Goal: Information Seeking & Learning: Learn about a topic

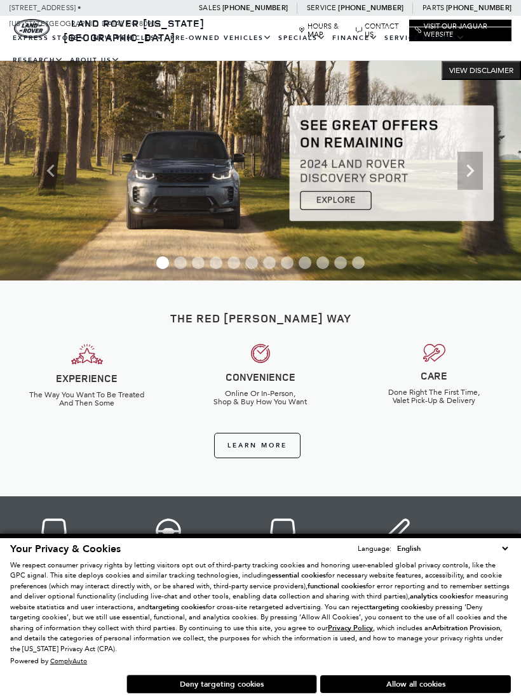
click at [250, 678] on button "Deny targeting cookies" at bounding box center [221, 684] width 191 height 19
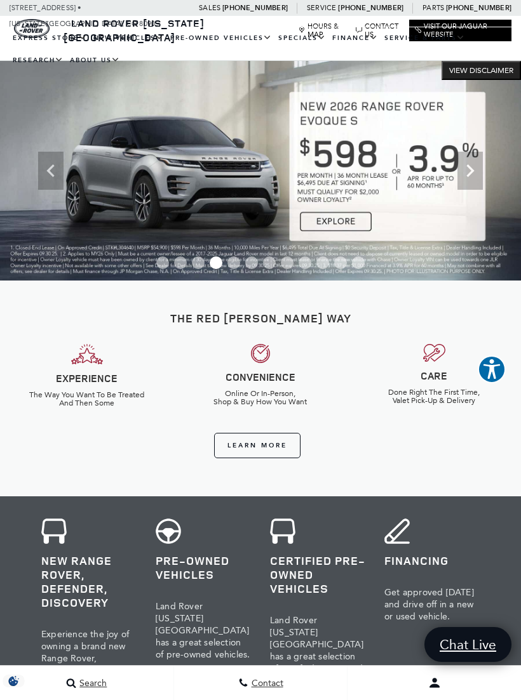
click at [0, 0] on link "Defender 110" at bounding box center [0, 0] width 0 height 0
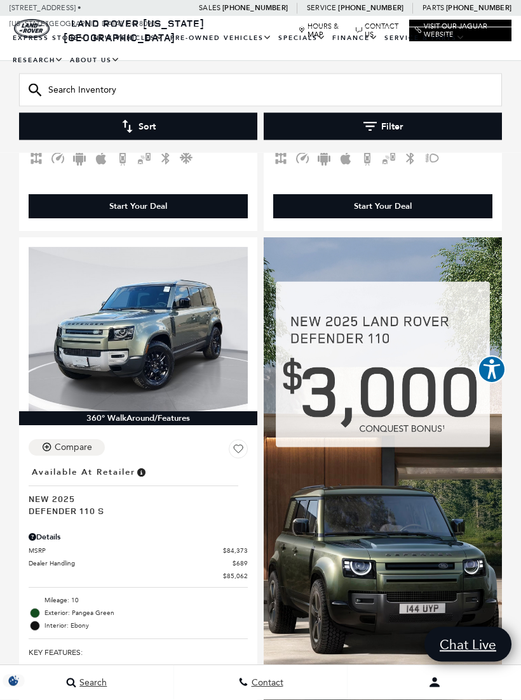
scroll to position [1697, 0]
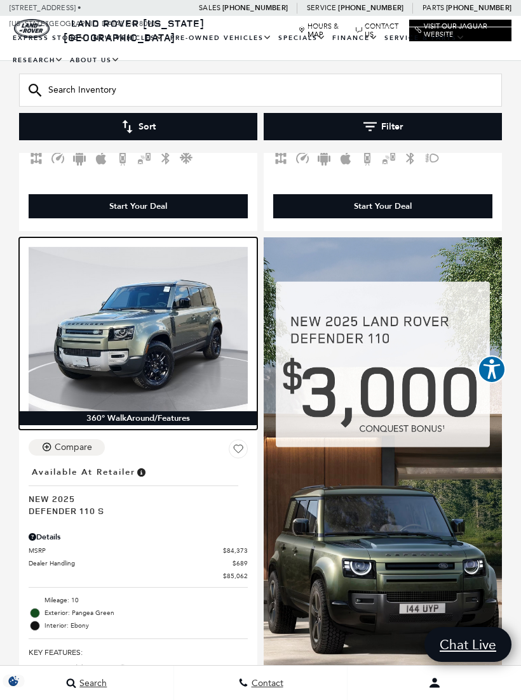
click at [166, 321] on img at bounding box center [138, 329] width 219 height 164
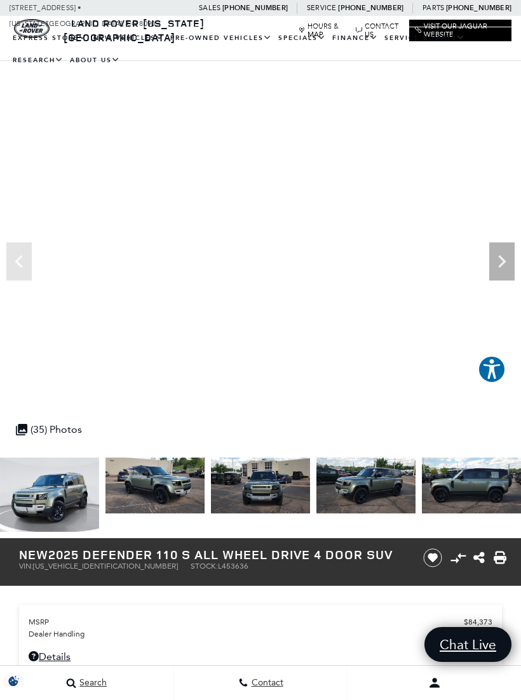
click at [492, 72] on ul "EXPRESS STORE Shop All Models How Express Works New Vehicles View New Vehicles …" at bounding box center [261, 49] width 502 height 44
click at [495, 265] on icon "Next" at bounding box center [501, 261] width 25 height 25
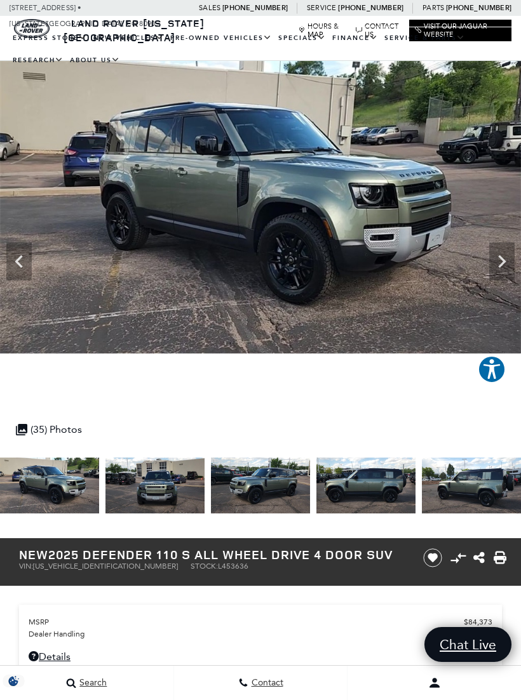
click at [490, 264] on icon "Next" at bounding box center [501, 261] width 25 height 25
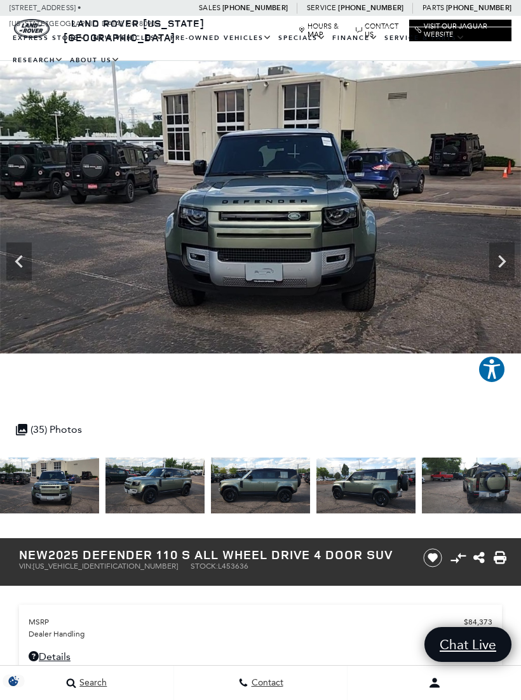
click at [497, 268] on icon "Next" at bounding box center [501, 261] width 25 height 25
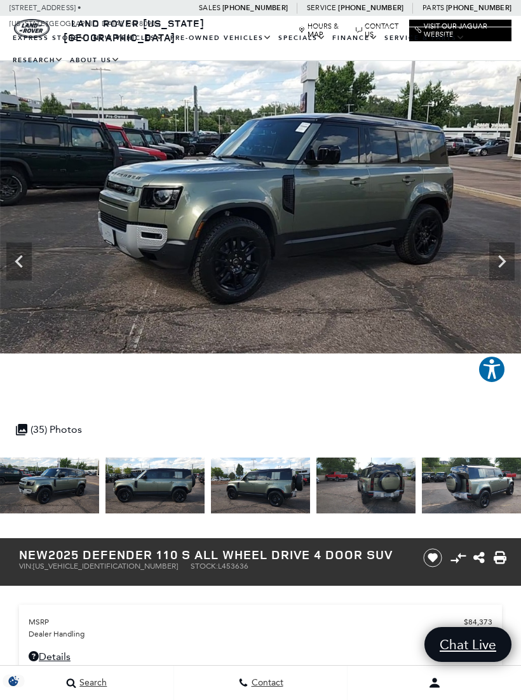
click at [519, 255] on img at bounding box center [260, 207] width 521 height 293
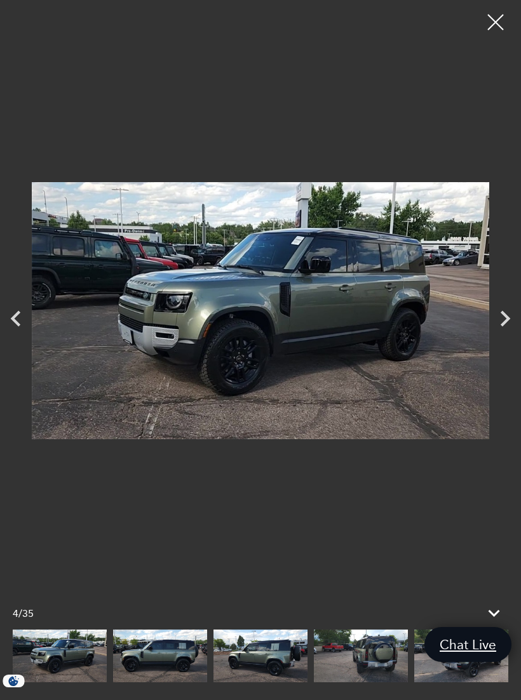
click at [508, 314] on icon "Next" at bounding box center [505, 319] width 32 height 32
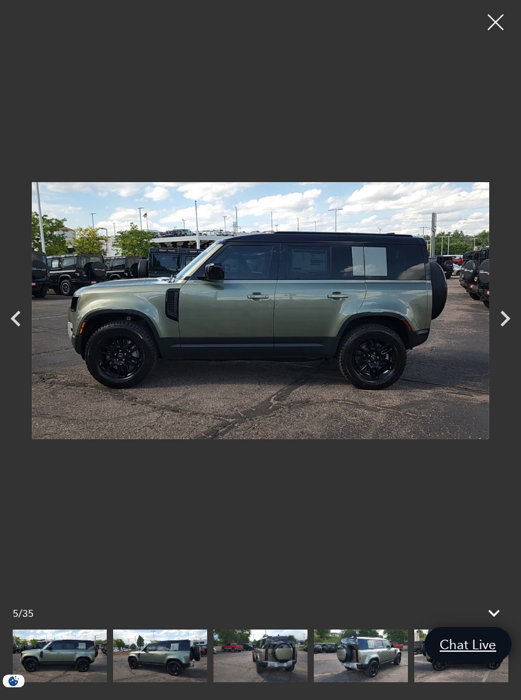
scroll to position [5, 0]
click at [497, 325] on icon "Next" at bounding box center [505, 319] width 32 height 32
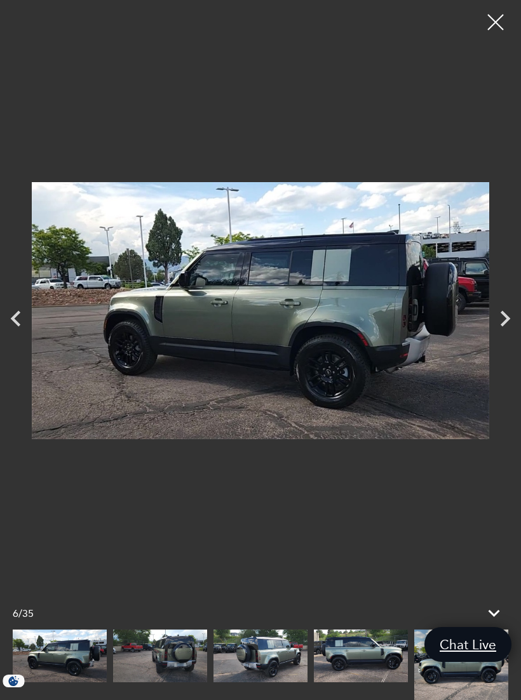
scroll to position [10, 0]
click at [500, 321] on icon "Next" at bounding box center [505, 319] width 32 height 32
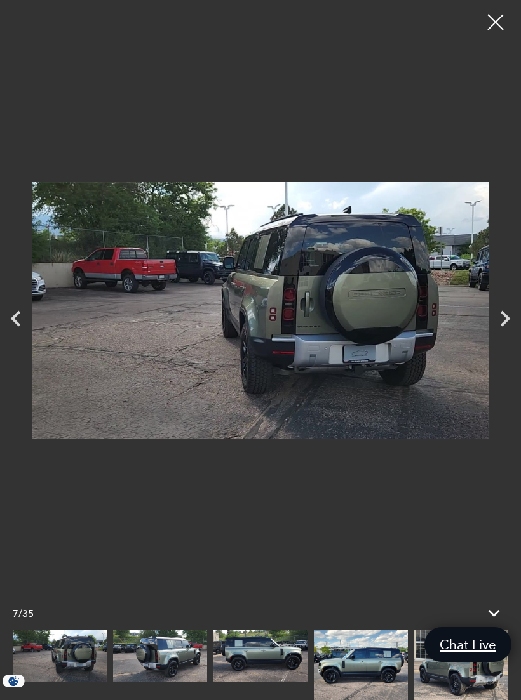
click at [496, 318] on icon "Next" at bounding box center [505, 319] width 32 height 32
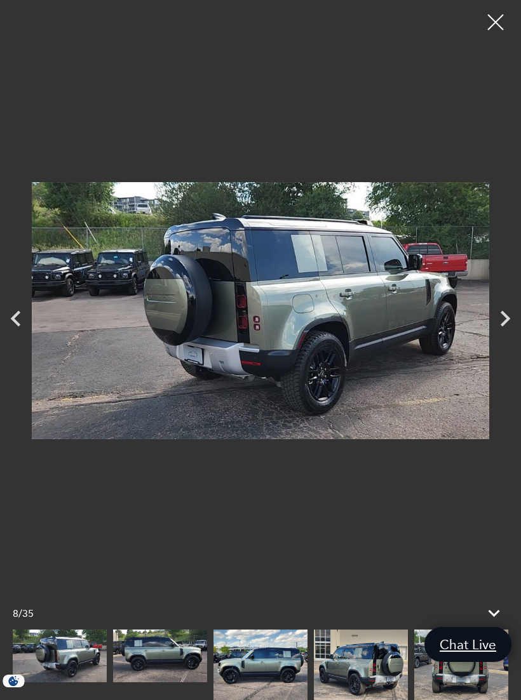
click at [500, 316] on icon "Next" at bounding box center [505, 319] width 32 height 32
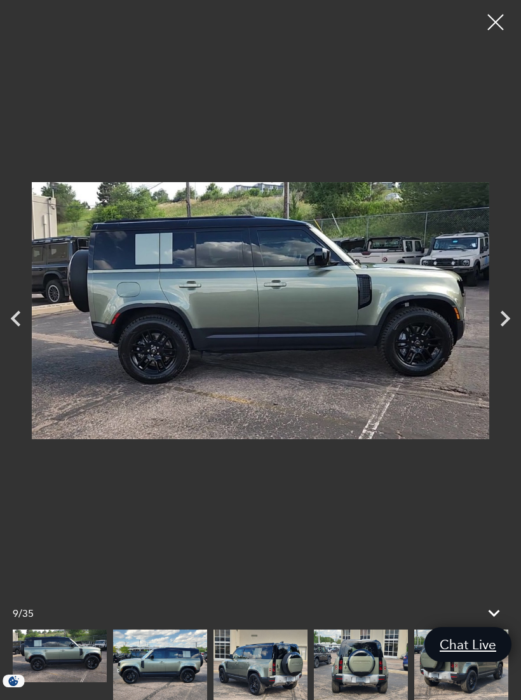
click at [503, 328] on icon "Next" at bounding box center [505, 319] width 32 height 32
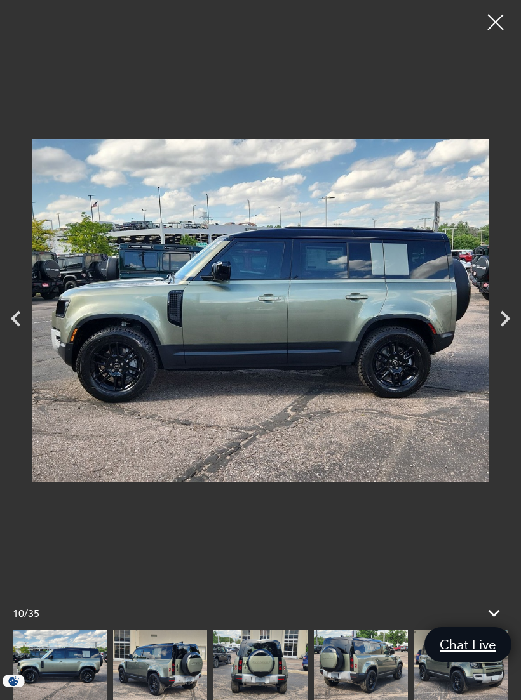
click at [497, 17] on div at bounding box center [495, 22] width 32 height 32
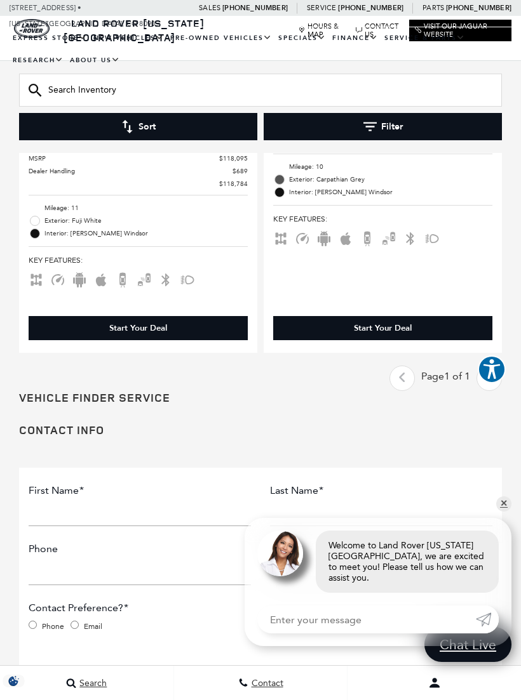
scroll to position [2664, 0]
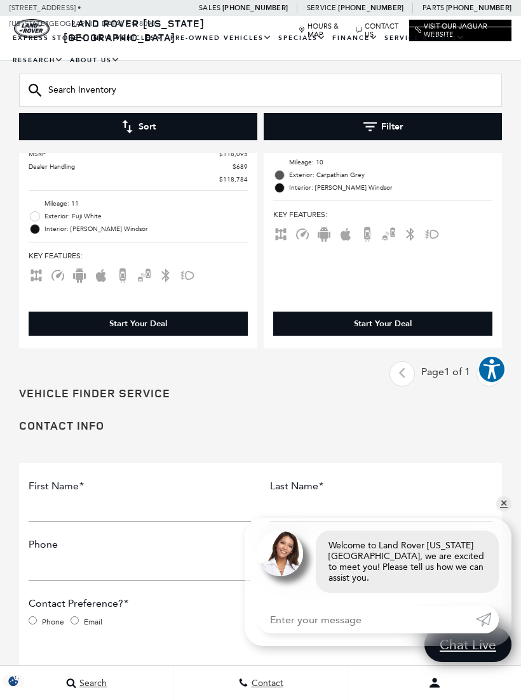
click at [490, 556] on input "Email *" at bounding box center [381, 568] width 222 height 25
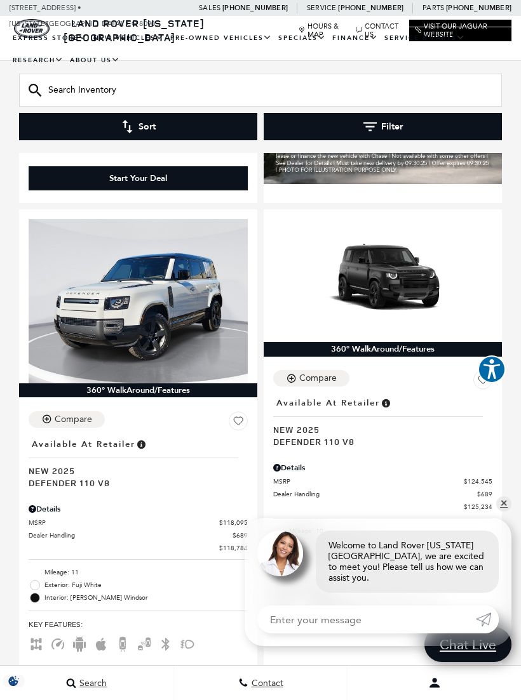
scroll to position [2294, 0]
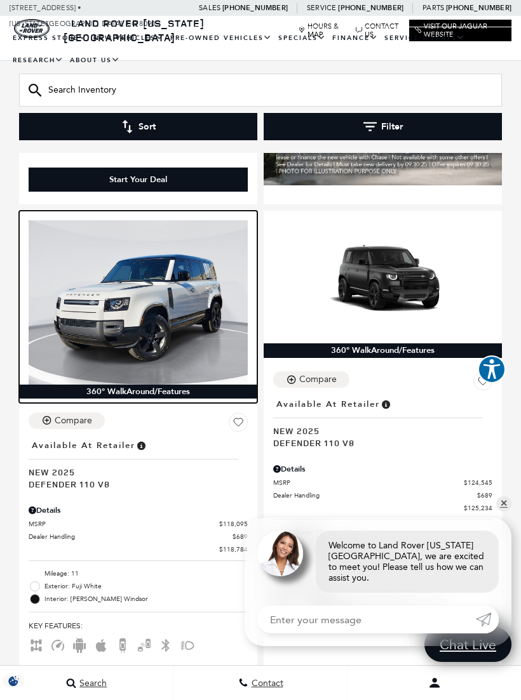
click at [169, 307] on img at bounding box center [138, 302] width 219 height 164
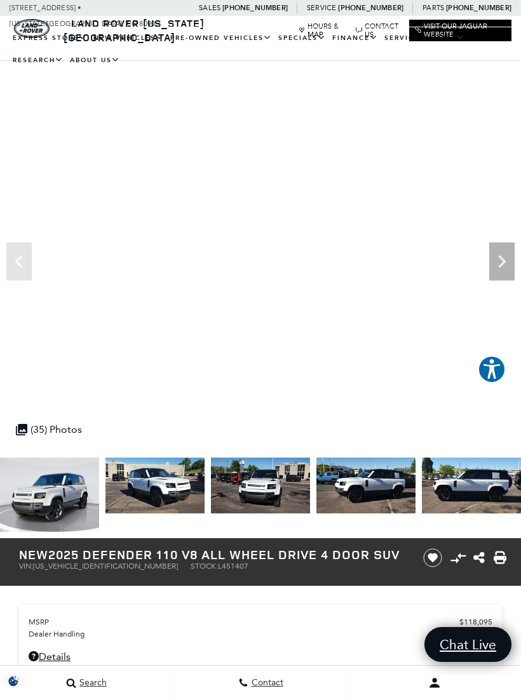
click at [497, 267] on icon "Next" at bounding box center [501, 261] width 25 height 25
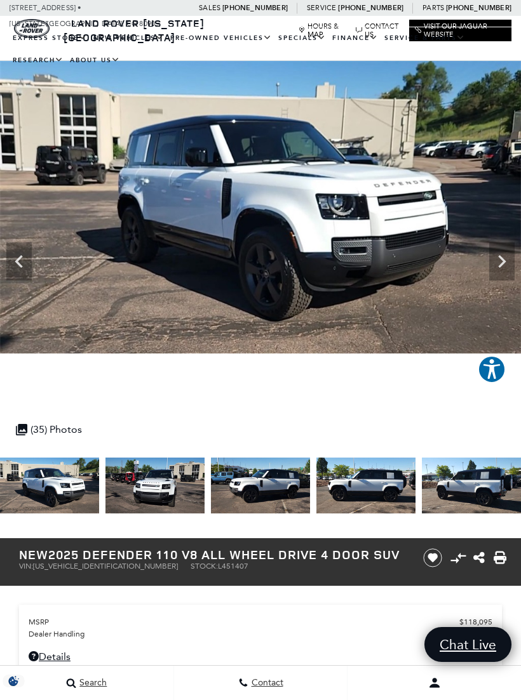
click at [498, 266] on icon "Next" at bounding box center [501, 261] width 25 height 25
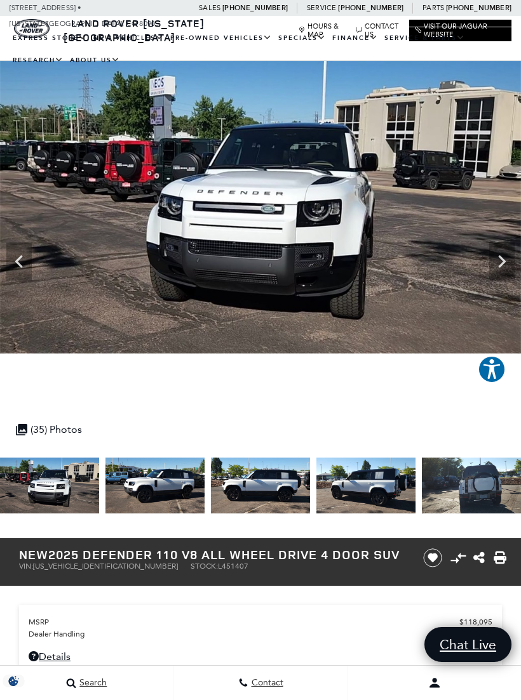
click at [500, 255] on icon "Next" at bounding box center [501, 261] width 25 height 25
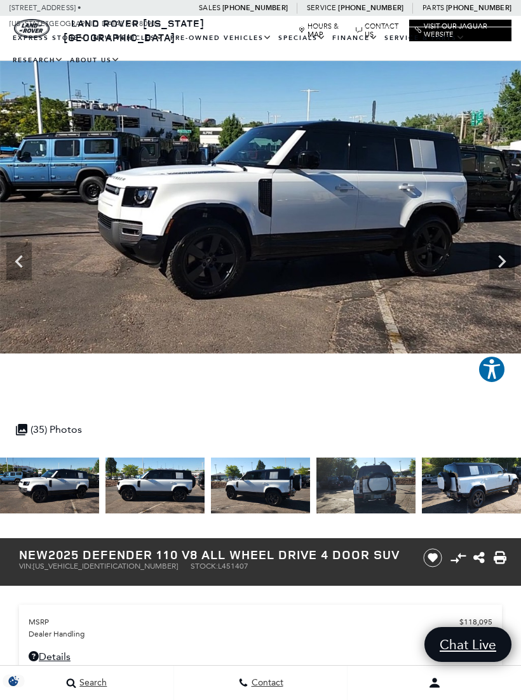
click at [497, 269] on icon "Next" at bounding box center [501, 261] width 25 height 25
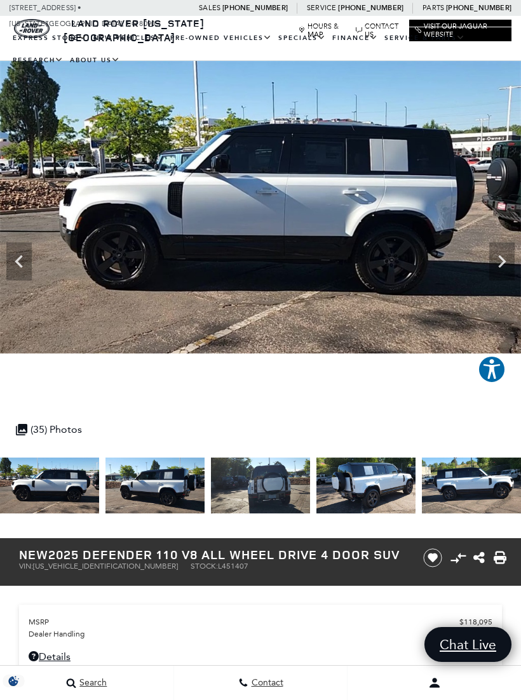
click at [501, 267] on icon "Next" at bounding box center [501, 261] width 25 height 25
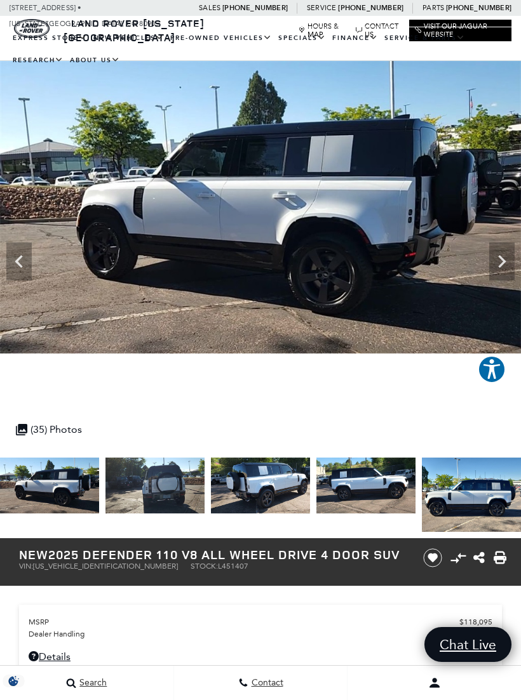
click at [502, 263] on icon "Next" at bounding box center [502, 261] width 8 height 13
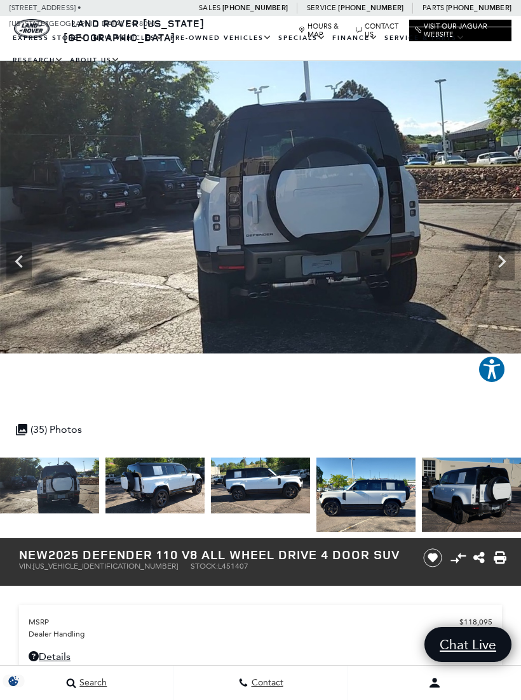
click at [500, 269] on icon "Next" at bounding box center [501, 261] width 25 height 25
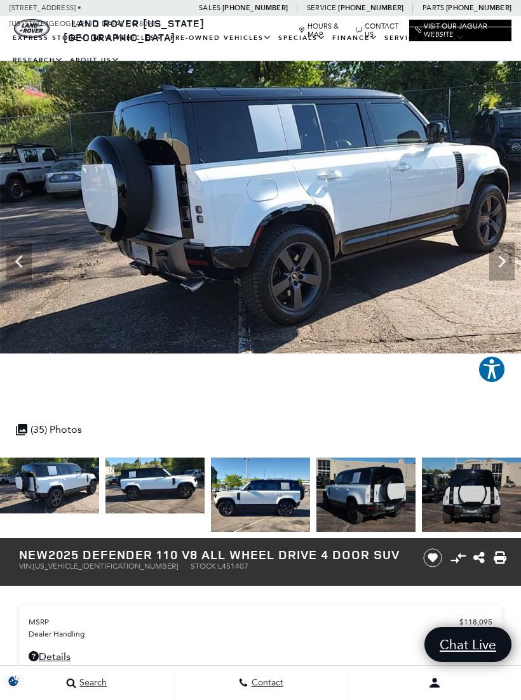
click at [502, 262] on icon "Next" at bounding box center [502, 261] width 8 height 13
